Goal: Information Seeking & Learning: Find specific page/section

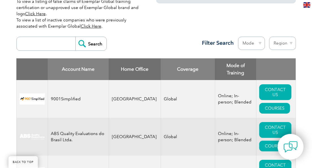
scroll to position [202, 0]
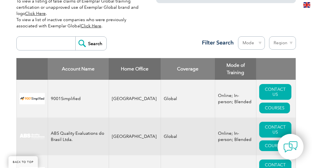
click at [133, 60] on th "Home Office" at bounding box center [135, 69] width 52 height 22
click at [284, 36] on select "Region Australia Bahrain Bangladesh Brazil Canada Colombia Dominican Republic E…" at bounding box center [282, 42] width 27 height 13
select select "[GEOGRAPHIC_DATA]"
click at [269, 36] on select "Region Australia Bahrain Bangladesh Brazil Canada Colombia Dominican Republic E…" at bounding box center [282, 42] width 27 height 13
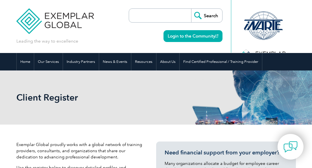
select select "[GEOGRAPHIC_DATA]"
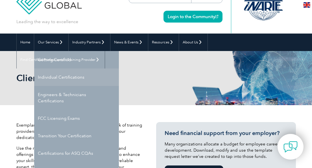
scroll to position [19, 0]
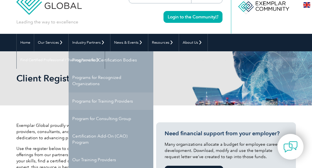
click at [99, 99] on link "Programs for Training Providers" at bounding box center [111, 100] width 85 height 17
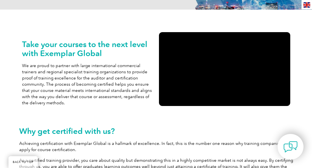
scroll to position [115, 0]
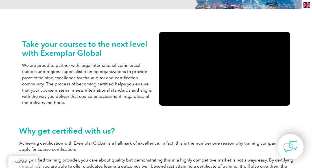
click at [100, 107] on div "Take your courses to the next level with Exemplar Global We are proud to partne…" at bounding box center [87, 71] width 131 height 78
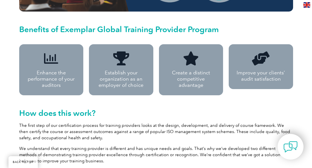
scroll to position [381, 0]
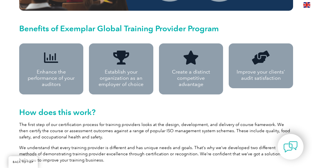
click at [117, 134] on p "The first step of our certification process for training providers looks at the…" at bounding box center [155, 131] width 273 height 19
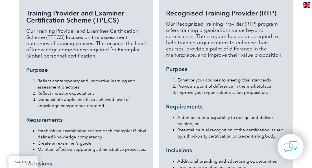
scroll to position [560, 0]
click at [188, 114] on div "Recognised Training Provider (RTP) Our Recognized Training Provider (RTP) progr…" at bounding box center [226, 118] width 120 height 233
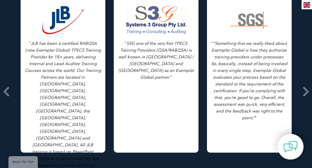
scroll to position [943, 0]
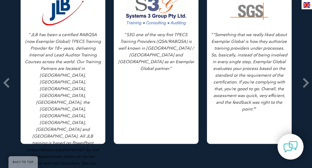
click at [227, 135] on div "" “Something that we really liked about Exemplar Global is how they authorize t…" at bounding box center [249, 66] width 85 height 155
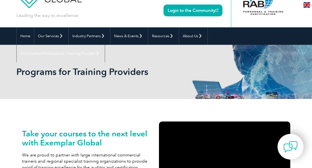
scroll to position [0, 0]
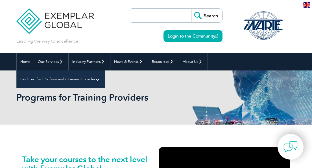
click at [105, 70] on link "Find Certified Professional / Training Provider" at bounding box center [61, 78] width 88 height 17
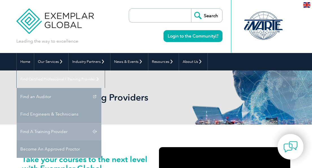
click at [101, 123] on link "Find A Training Provider" at bounding box center [59, 131] width 85 height 17
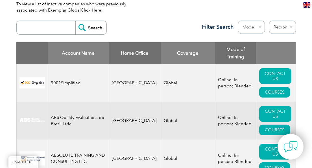
scroll to position [218, 0]
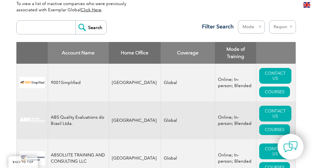
click at [281, 21] on select "Region [GEOGRAPHIC_DATA] [GEOGRAPHIC_DATA] [GEOGRAPHIC_DATA] [GEOGRAPHIC_DATA] …" at bounding box center [282, 26] width 27 height 13
select select "[GEOGRAPHIC_DATA]"
click at [269, 20] on select "Region [GEOGRAPHIC_DATA] [GEOGRAPHIC_DATA] [GEOGRAPHIC_DATA] [GEOGRAPHIC_DATA] …" at bounding box center [282, 26] width 27 height 13
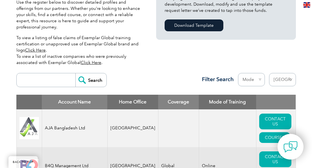
scroll to position [149, 0]
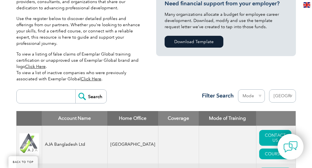
click at [277, 89] on select "Region [GEOGRAPHIC_DATA] [GEOGRAPHIC_DATA] [GEOGRAPHIC_DATA] [GEOGRAPHIC_DATA] …" at bounding box center [282, 95] width 27 height 13
select select "[GEOGRAPHIC_DATA]"
click at [269, 89] on select "Region [GEOGRAPHIC_DATA] [GEOGRAPHIC_DATA] [GEOGRAPHIC_DATA] [GEOGRAPHIC_DATA] …" at bounding box center [282, 95] width 27 height 13
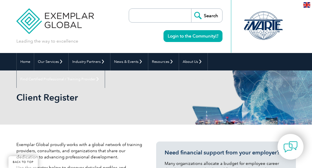
select select "[GEOGRAPHIC_DATA]"
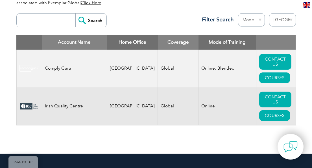
scroll to position [226, 0]
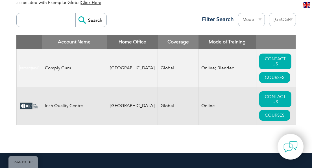
click at [277, 15] on select "Region Australia Bahrain Bangladesh Brazil Canada Colombia Dominican Republic E…" at bounding box center [282, 19] width 27 height 13
select select
click at [269, 13] on select "Region Australia Bahrain Bangladesh Brazil Canada Colombia Dominican Republic E…" at bounding box center [282, 19] width 27 height 13
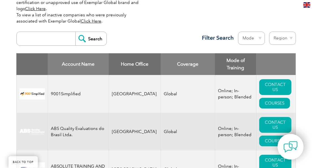
scroll to position [207, 0]
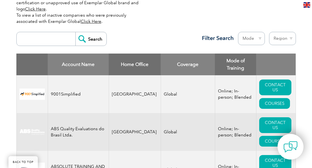
click at [138, 54] on th "Home Office" at bounding box center [135, 65] width 52 height 22
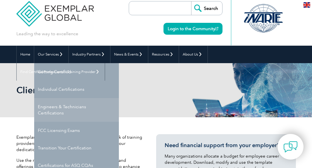
scroll to position [6, 0]
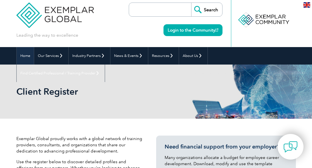
click at [25, 56] on link "Home" at bounding box center [25, 55] width 17 height 17
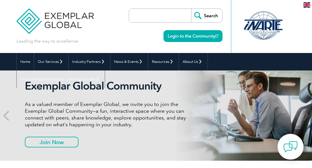
click at [151, 132] on div "Exemplar Global Community As a valued member of Exemplar Global, we invite you …" at bounding box center [111, 116] width 173 height 72
